Goal: Find specific page/section: Find specific page/section

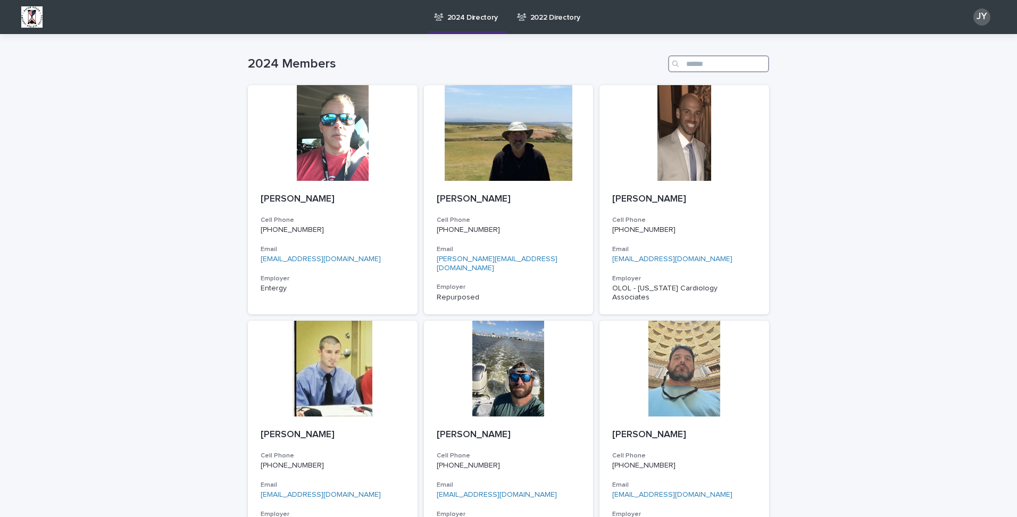
click at [682, 62] on input "Search" at bounding box center [718, 63] width 101 height 17
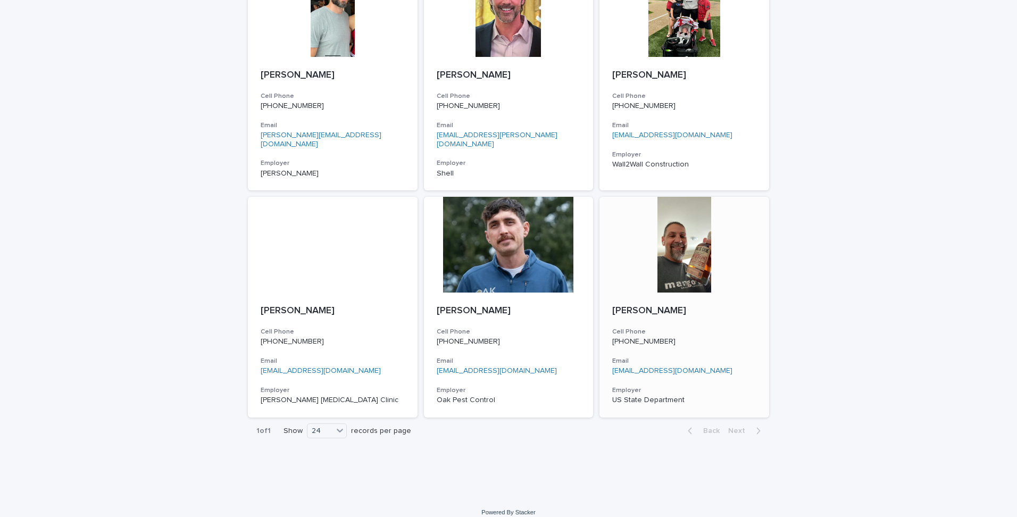
scroll to position [126, 0]
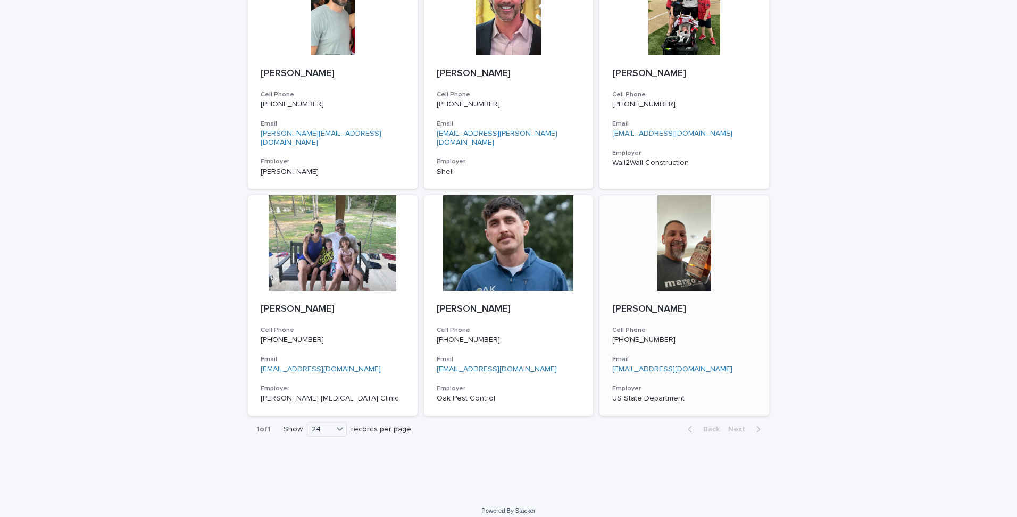
type input "*******"
click at [700, 304] on p "[PERSON_NAME]" at bounding box center [684, 310] width 144 height 12
